Goal: Task Accomplishment & Management: Manage account settings

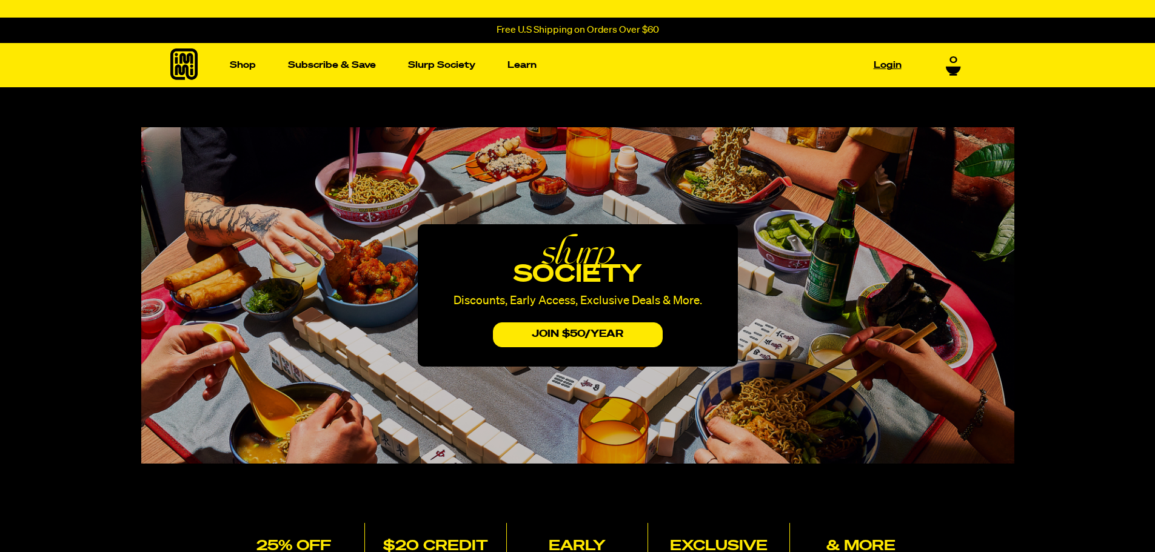
click at [885, 59] on link "Login" at bounding box center [887, 65] width 38 height 19
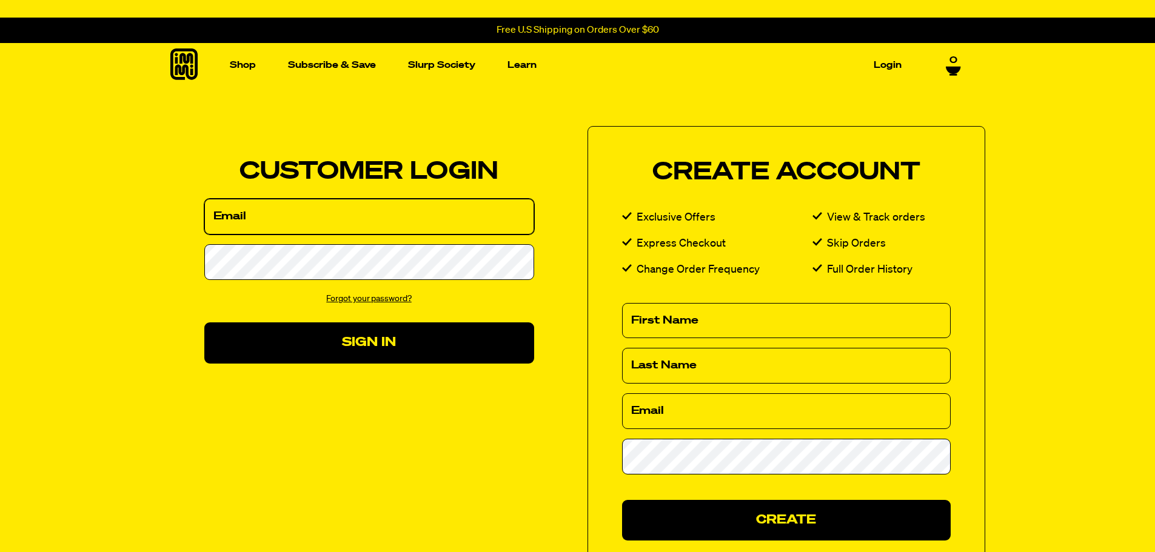
click at [290, 225] on input "Email" at bounding box center [369, 217] width 330 height 36
type input "lo"
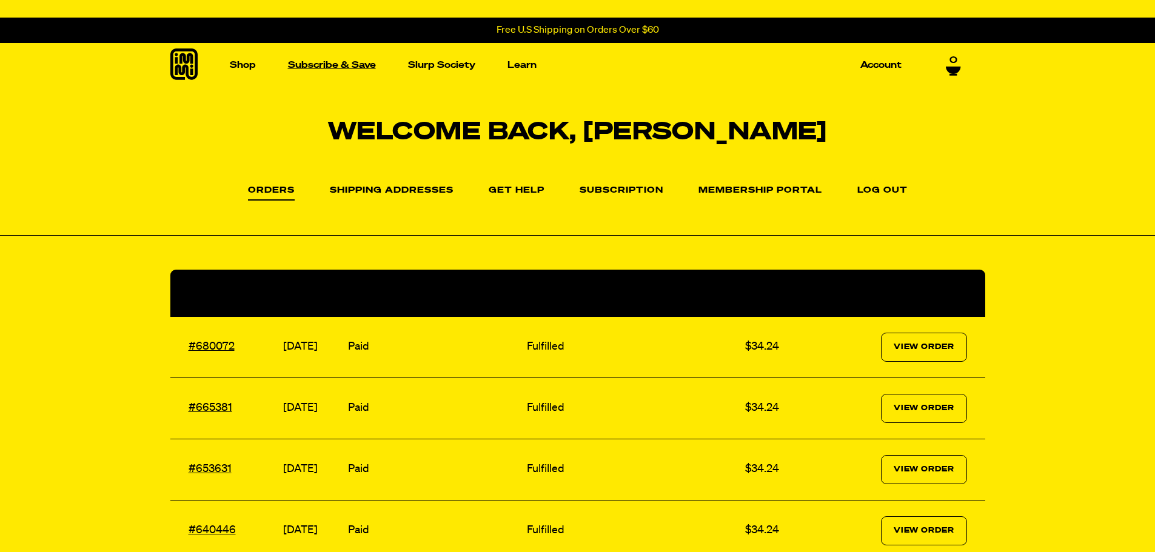
click at [335, 65] on link "Subscribe & Save" at bounding box center [332, 65] width 98 height 19
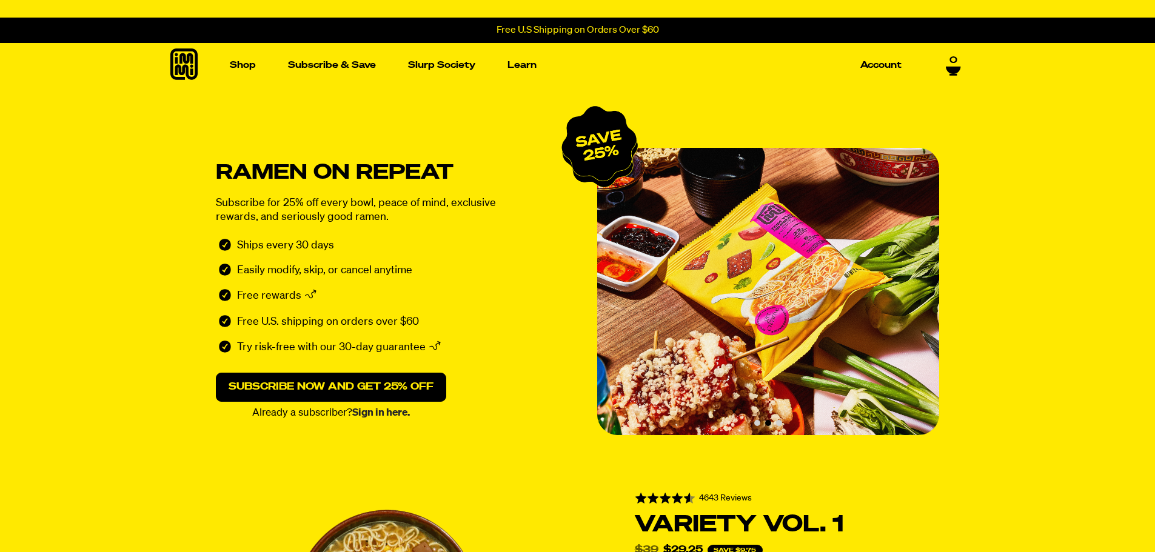
click at [376, 412] on link "Sign in here." at bounding box center [381, 413] width 58 height 10
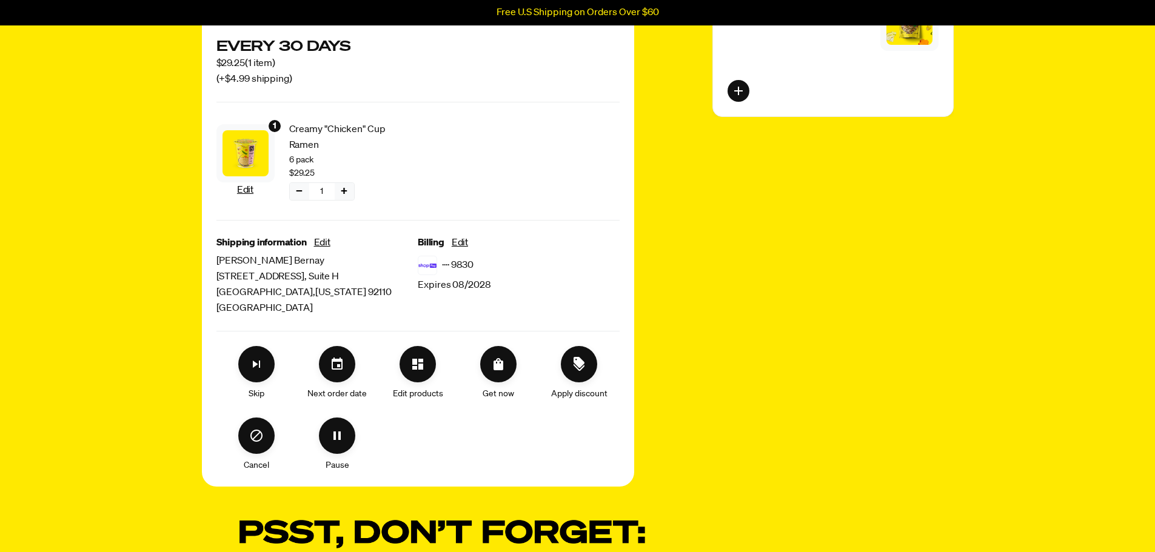
scroll to position [242, 0]
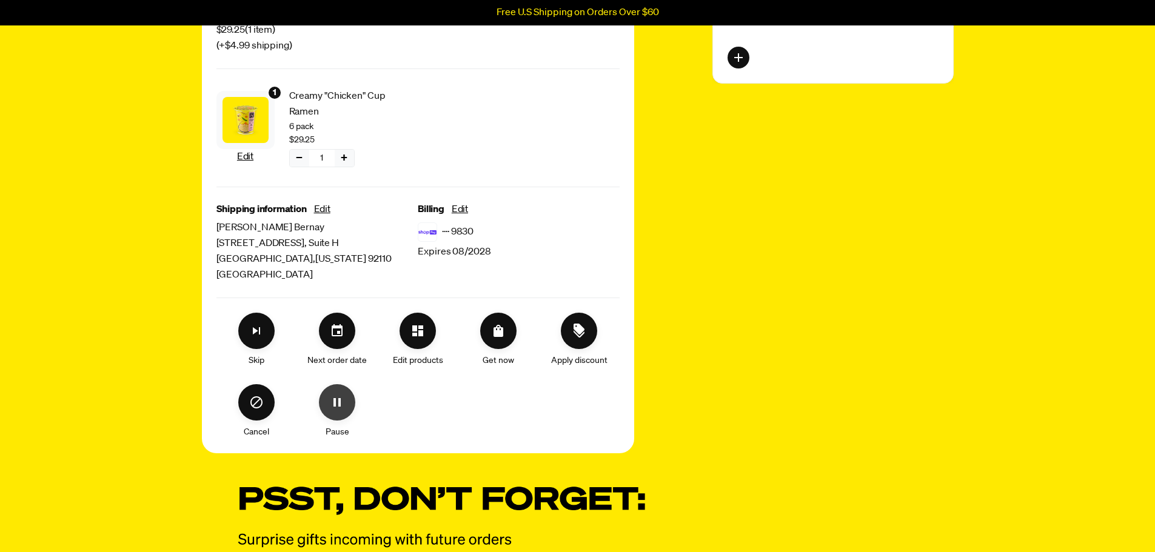
click at [336, 399] on icon "Pause" at bounding box center [336, 402] width 7 height 8
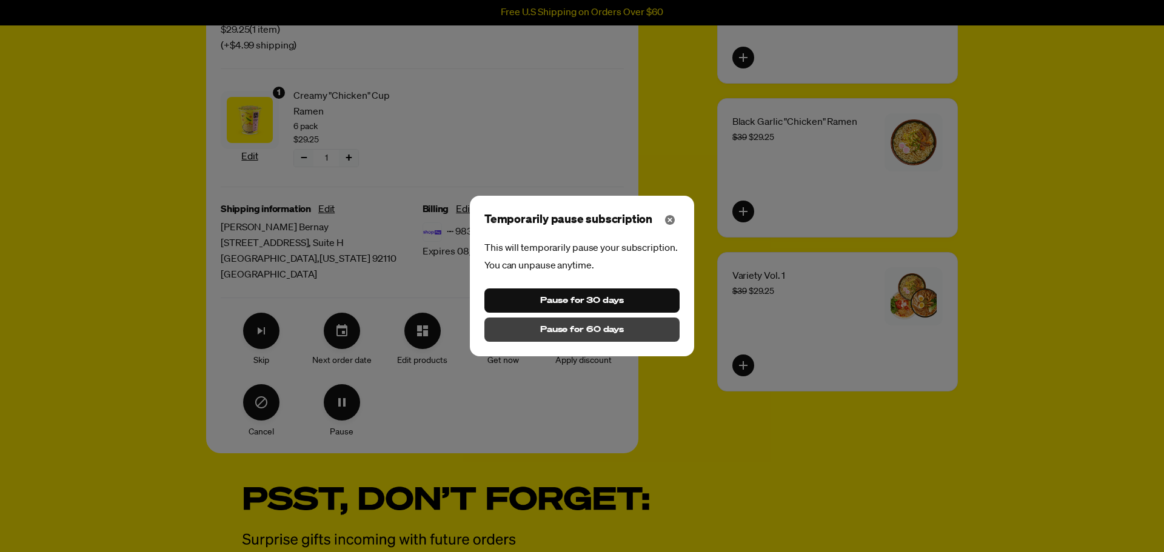
click at [580, 330] on span "Pause for 60 days" at bounding box center [582, 329] width 84 height 13
